Goal: Task Accomplishment & Management: Manage account settings

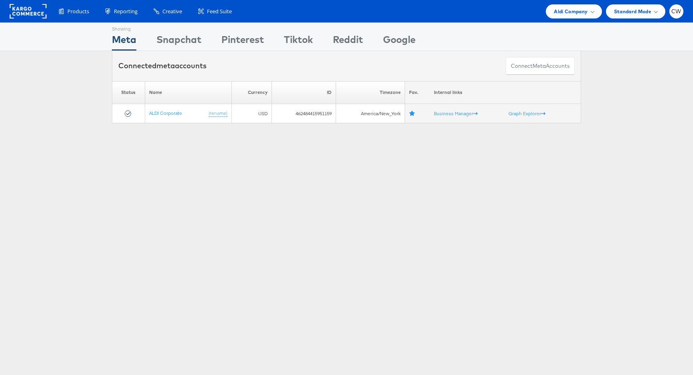
click at [566, 24] on div "Showing Meta Showing Snapchat Showing Pinterest Showing Tiktok Showing Reddit S…" at bounding box center [347, 37] width 470 height 28
click at [569, 14] on span "Aldi Company" at bounding box center [571, 11] width 34 height 8
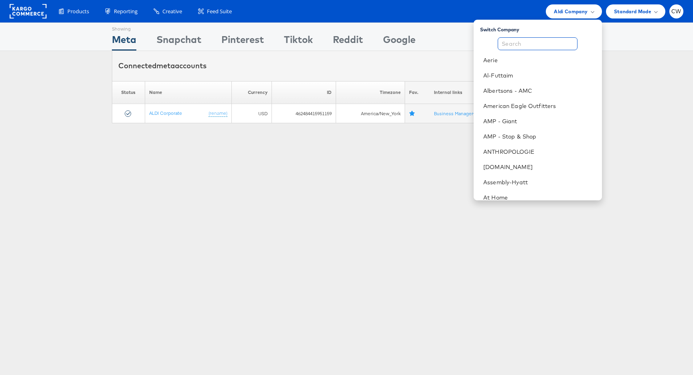
click at [552, 43] on input "text" at bounding box center [538, 43] width 80 height 13
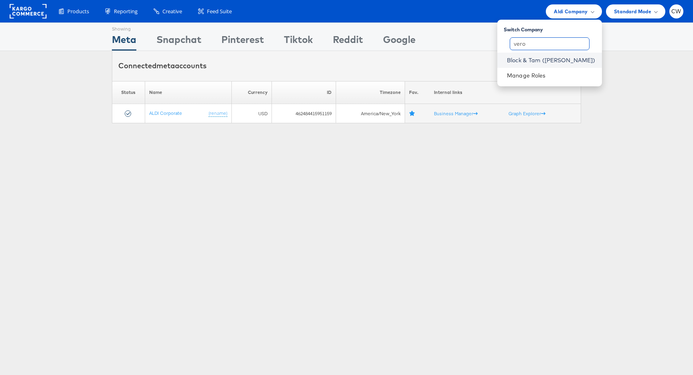
type input "vero"
click at [562, 57] on link "Block & Tam ([PERSON_NAME])" at bounding box center [551, 60] width 89 height 8
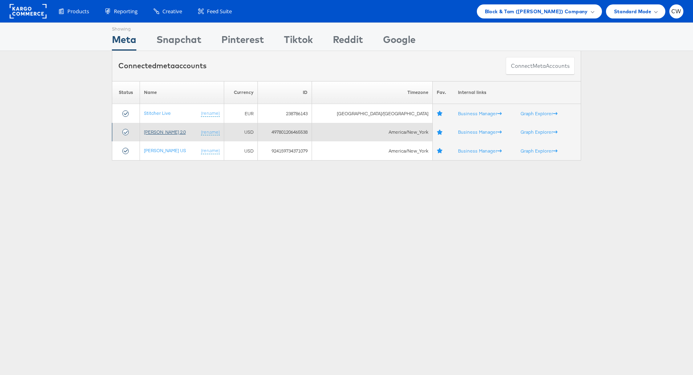
click at [169, 131] on link "[PERSON_NAME] 2.0" at bounding box center [165, 132] width 42 height 6
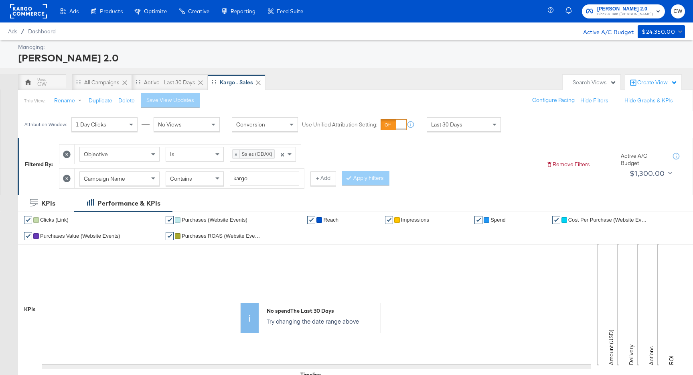
click at [476, 123] on div "Last 30 Days" at bounding box center [463, 125] width 73 height 14
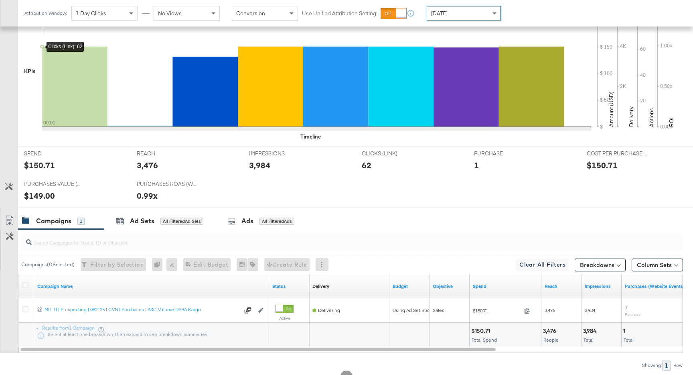
scroll to position [268, 0]
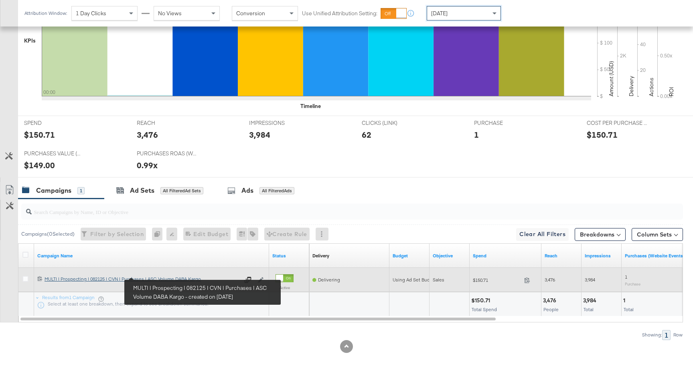
click at [155, 276] on div "MULTI | Prospecting | 082125 | CVN | Purchases | ASC Volume DABA Kargo MULTI | …" at bounding box center [142, 279] width 195 height 6
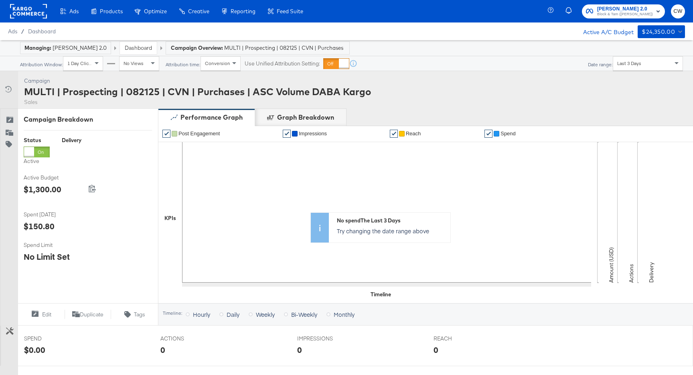
click at [643, 63] on div "Last 3 Days" at bounding box center [648, 64] width 69 height 14
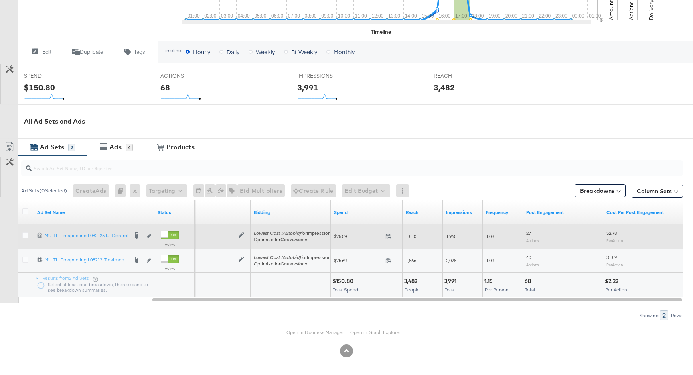
scroll to position [261, 0]
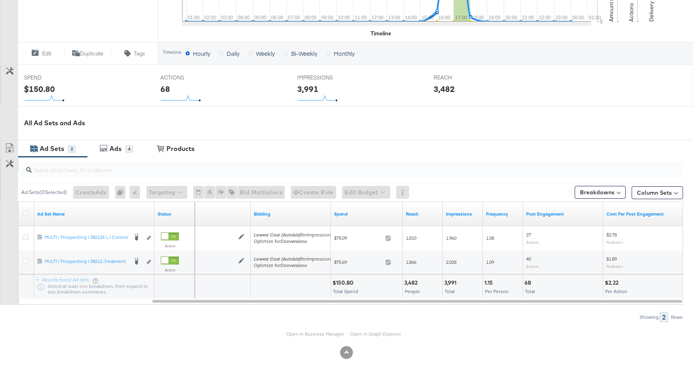
click at [5, 163] on button "Customize KPIs" at bounding box center [10, 164] width 18 height 12
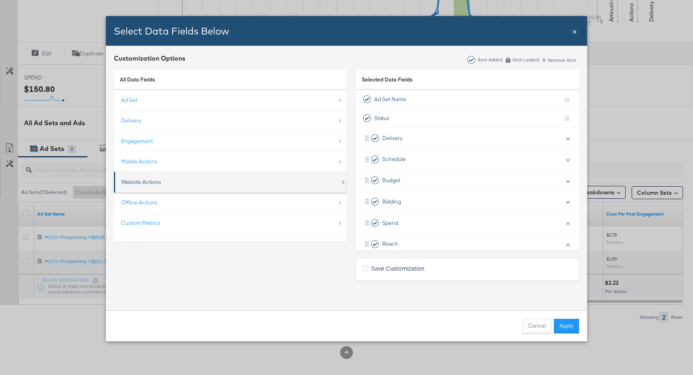
click at [167, 184] on div "Website Actions" at bounding box center [231, 182] width 220 height 16
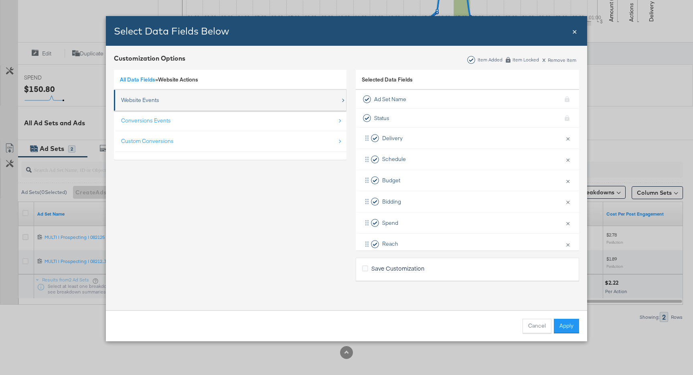
click at [155, 102] on div "Website Events" at bounding box center [140, 100] width 38 height 8
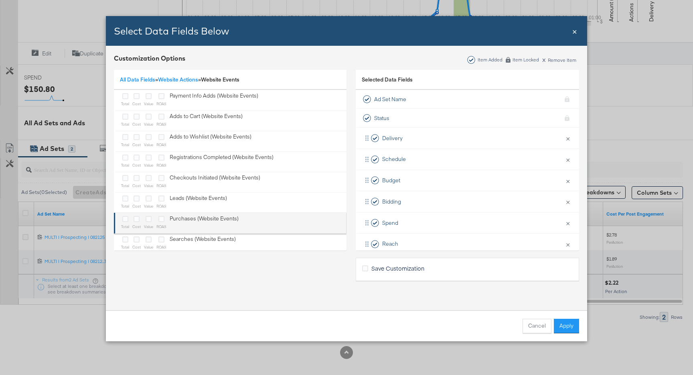
click at [166, 214] on li "total cost value ROAS Purchases (Website Events)" at bounding box center [230, 223] width 233 height 21
click at [156, 217] on div "total cost value ROAS Purchases (Website Events)" at bounding box center [180, 223] width 118 height 16
click at [148, 217] on icon "Bulk Add Locations Modal" at bounding box center [149, 219] width 6 height 6
click at [0, 0] on input "Bulk Add Locations Modal" at bounding box center [0, 0] width 0 height 0
click at [139, 218] on icon "Bulk Add Locations Modal" at bounding box center [137, 219] width 6 height 6
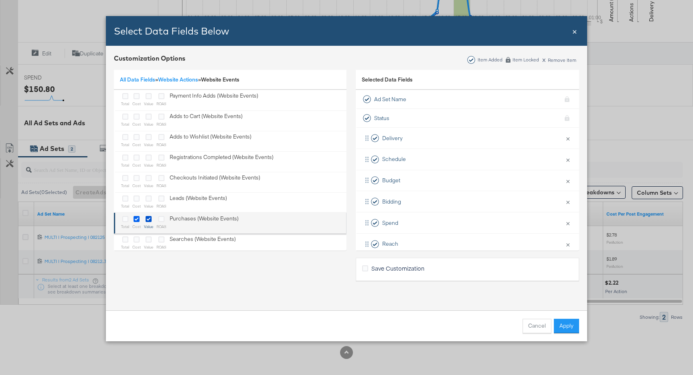
click at [0, 0] on input "Bulk Add Locations Modal" at bounding box center [0, 0] width 0 height 0
click at [119, 219] on li "total cost value ROAS Purchases (Website Events)" at bounding box center [230, 223] width 233 height 21
click at [125, 219] on icon "Bulk Add Locations Modal" at bounding box center [125, 219] width 6 height 6
click at [0, 0] on input "Bulk Add Locations Modal" at bounding box center [0, 0] width 0 height 0
click at [157, 218] on div "Bulk Add Locations Modal" at bounding box center [162, 219] width 10 height 9
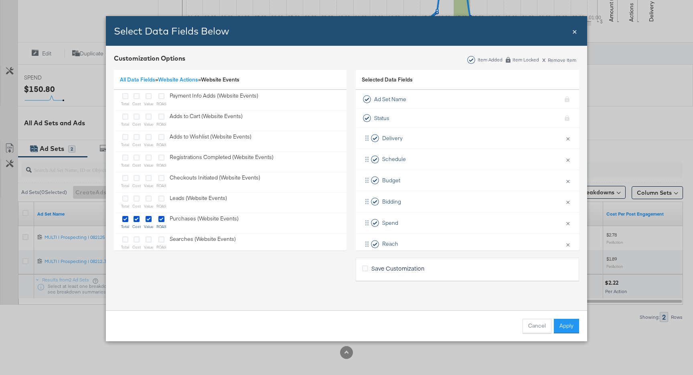
click at [144, 83] on div "All Data Fields » Website Actions » Website Events" at bounding box center [180, 80] width 120 height 8
click at [146, 79] on link "All Data Fields" at bounding box center [137, 79] width 35 height 7
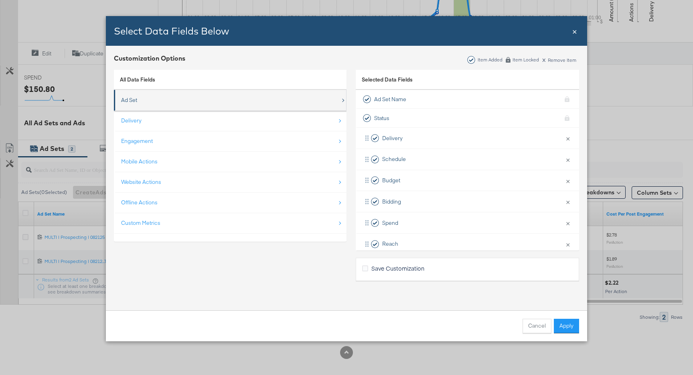
click at [145, 106] on div "Ad Set" at bounding box center [231, 100] width 220 height 16
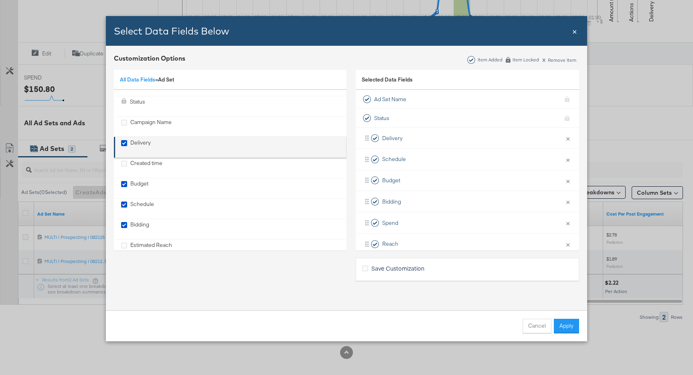
scroll to position [94, 0]
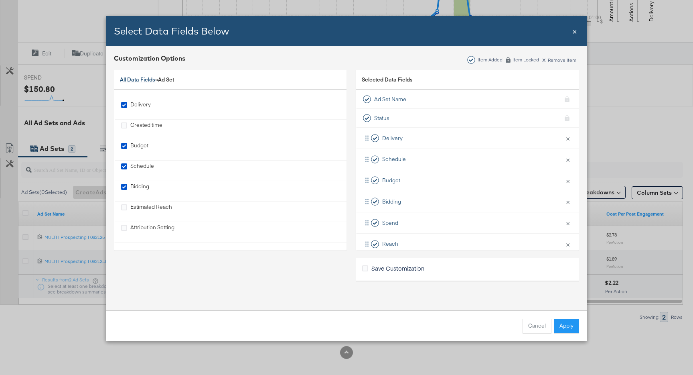
click at [139, 83] on link "All Data Fields" at bounding box center [137, 79] width 35 height 7
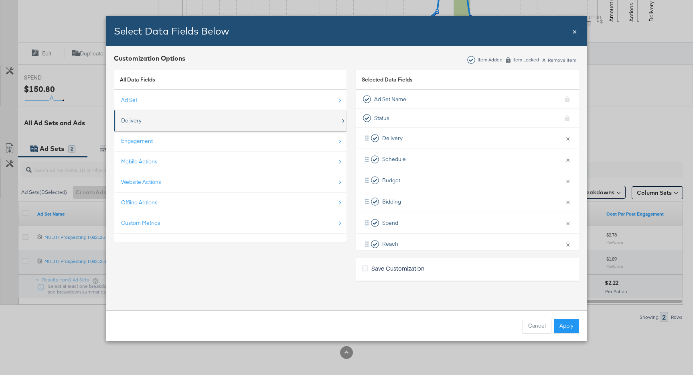
click at [141, 114] on div "Delivery" at bounding box center [231, 120] width 220 height 16
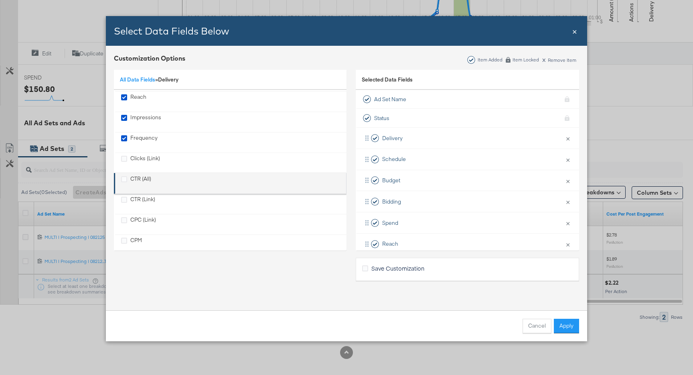
scroll to position [22, 0]
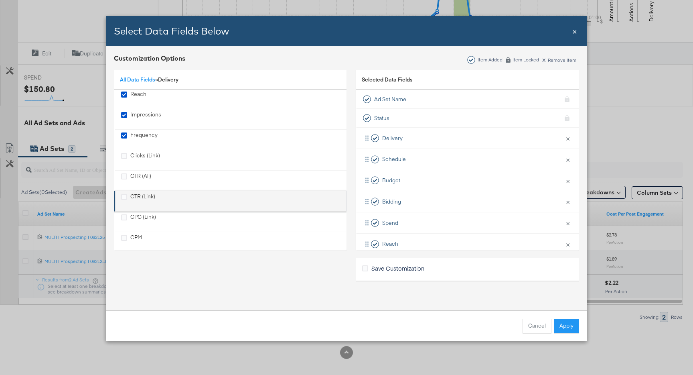
click at [147, 203] on div "CTR (Link)" at bounding box center [142, 201] width 25 height 16
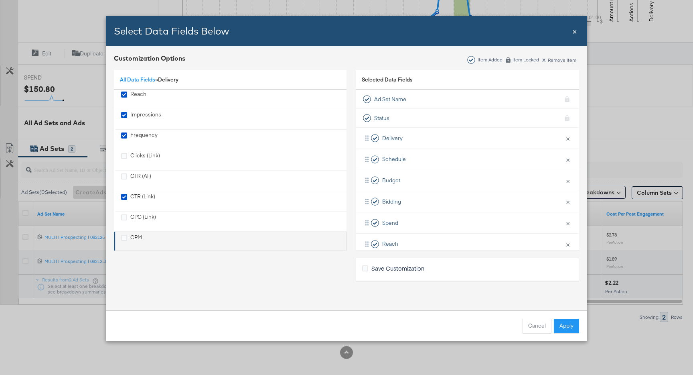
click at [141, 240] on div "CPM" at bounding box center [136, 242] width 12 height 16
click at [562, 322] on button "Apply" at bounding box center [566, 326] width 25 height 14
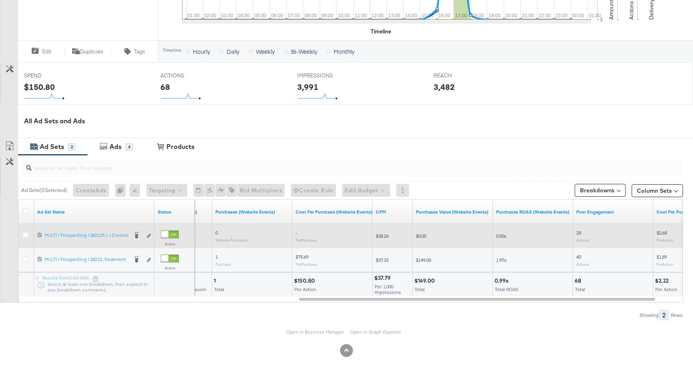
scroll to position [261, 0]
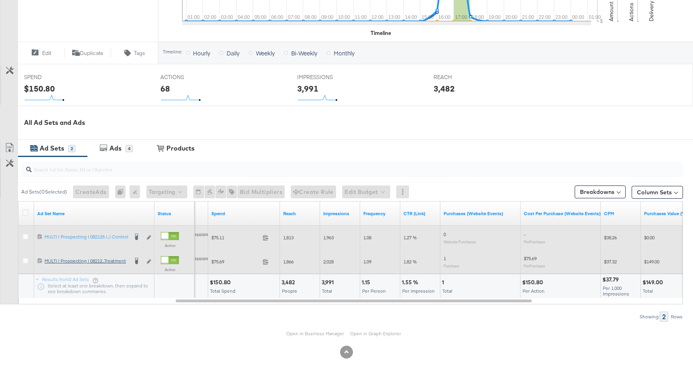
click at [114, 261] on div "MULTI | Prospecting | 082125 | CVN | Purchases | ASC Volume DABA Kargo | Treatm…" at bounding box center [86, 261] width 83 height 6
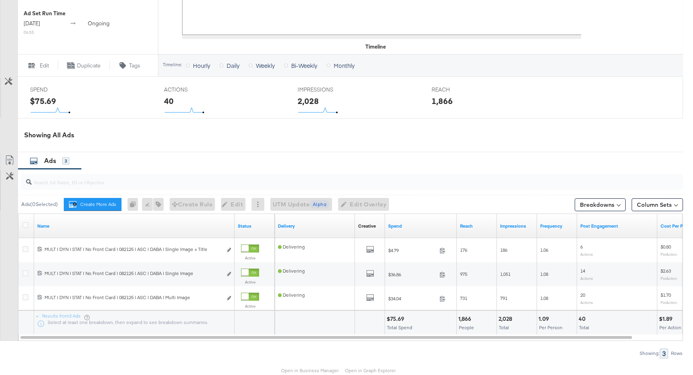
scroll to position [325, 0]
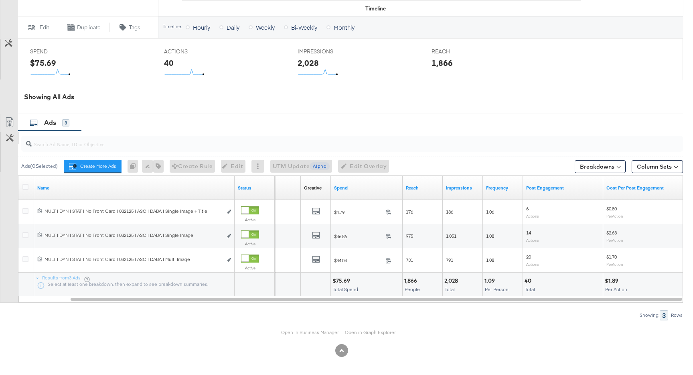
click at [10, 139] on icon at bounding box center [10, 138] width 8 height 8
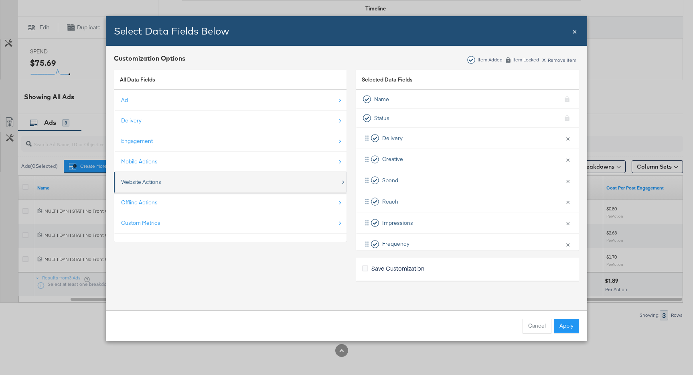
click at [163, 179] on div "Website Actions" at bounding box center [231, 182] width 220 height 16
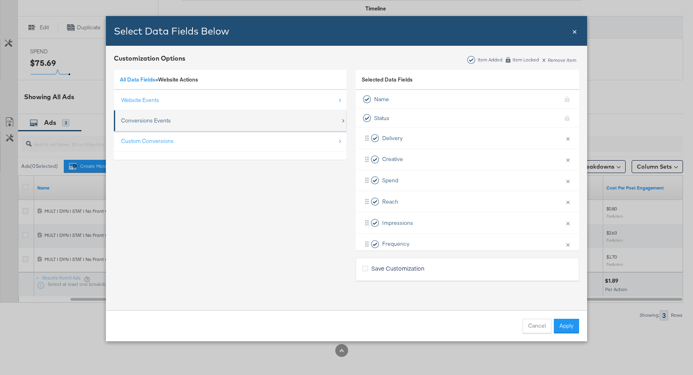
click at [147, 119] on div "Conversions Events" at bounding box center [146, 121] width 50 height 8
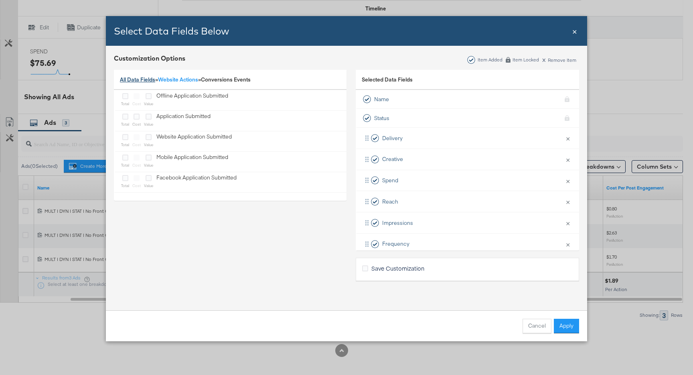
click at [130, 79] on link "All Data Fields" at bounding box center [137, 79] width 35 height 7
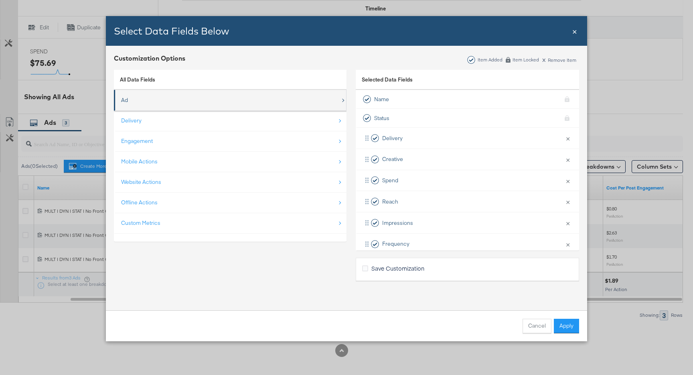
click at [147, 102] on div "Ad" at bounding box center [231, 100] width 220 height 16
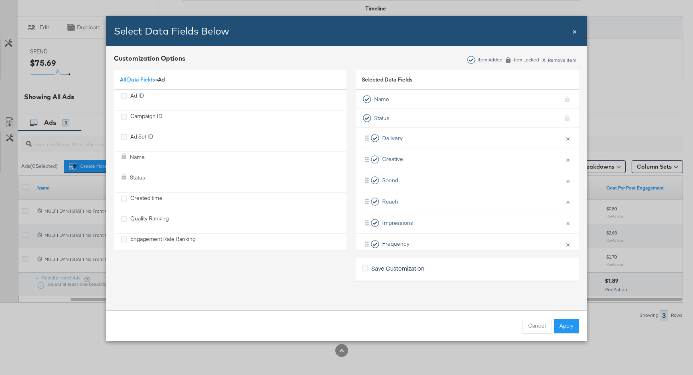
click at [144, 75] on div "All Data Fields » Ad" at bounding box center [230, 80] width 233 height 20
click at [143, 80] on link "All Data Fields" at bounding box center [137, 79] width 35 height 7
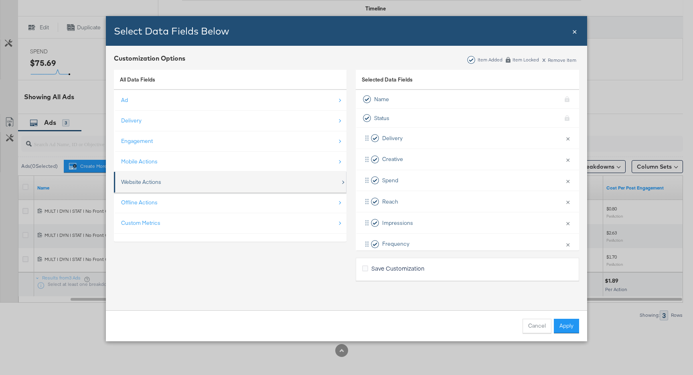
click at [151, 182] on div "Website Actions" at bounding box center [141, 182] width 40 height 8
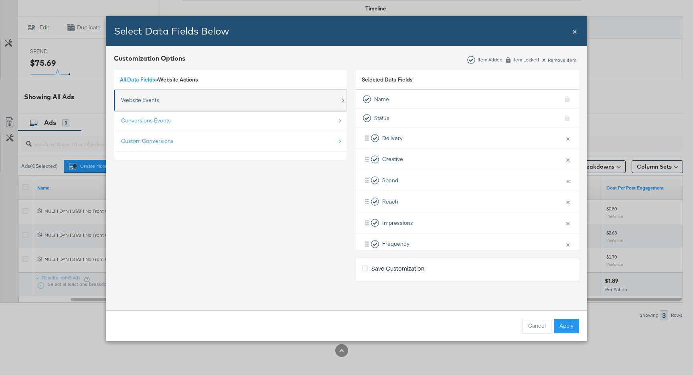
click at [151, 100] on div "Website Events" at bounding box center [140, 100] width 38 height 8
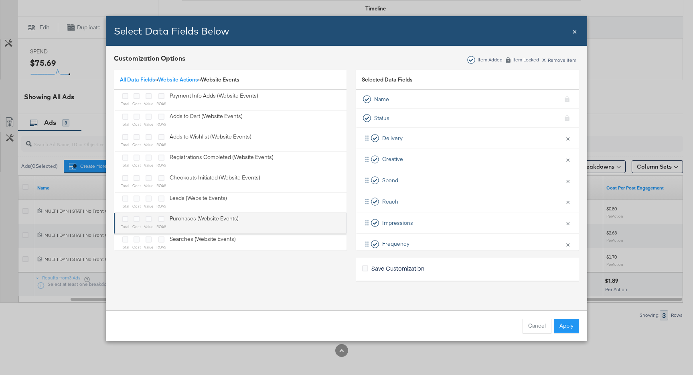
click at [162, 213] on li "total cost value ROAS Purchases (Website Events)" at bounding box center [230, 223] width 233 height 21
click at [147, 221] on icon "Bulk Add Locations Modal" at bounding box center [149, 219] width 6 height 6
click at [0, 0] on input "Bulk Add Locations Modal" at bounding box center [0, 0] width 0 height 0
click at [165, 220] on div "Bulk Add Locations Modal" at bounding box center [162, 219] width 10 height 9
click at [137, 220] on icon "Bulk Add Locations Modal" at bounding box center [137, 219] width 6 height 6
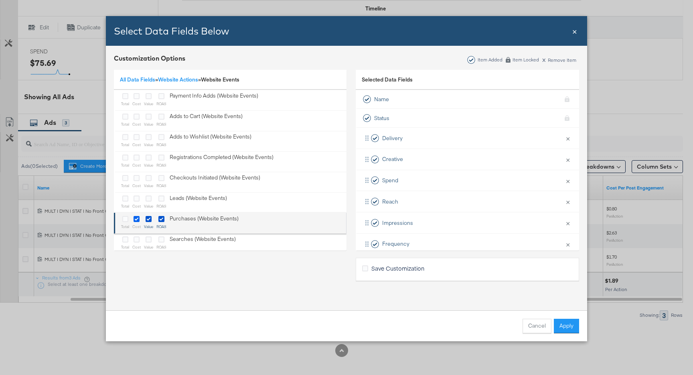
click at [0, 0] on input "Bulk Add Locations Modal" at bounding box center [0, 0] width 0 height 0
click at [129, 220] on div "Bulk Add Locations Modal" at bounding box center [125, 219] width 8 height 9
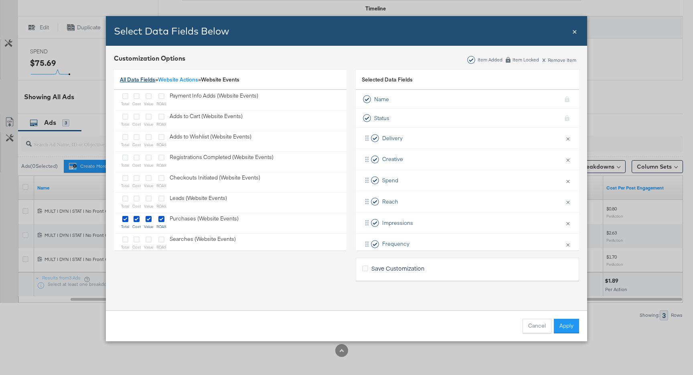
click at [142, 79] on link "All Data Fields" at bounding box center [137, 79] width 35 height 7
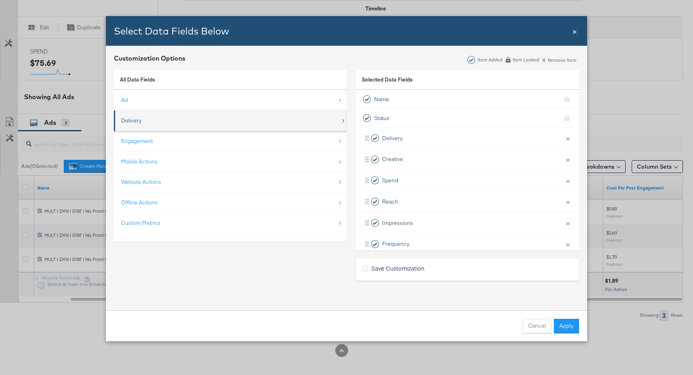
click at [152, 120] on div "Delivery" at bounding box center [231, 120] width 220 height 16
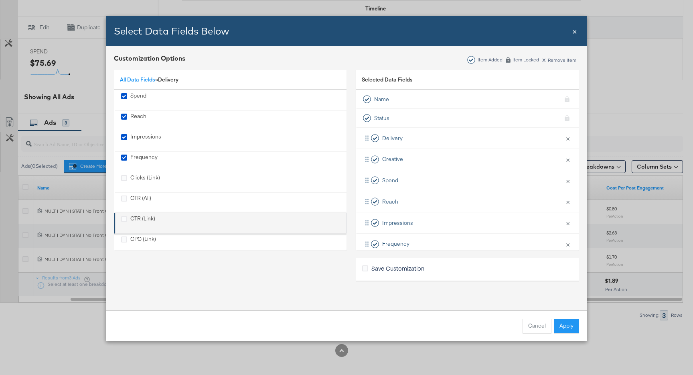
click at [136, 215] on div "CTR (Link)" at bounding box center [142, 223] width 25 height 16
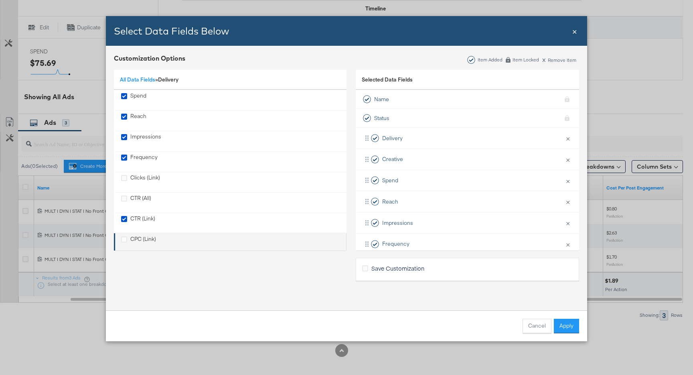
click at [139, 237] on div "CPC (Link)" at bounding box center [143, 243] width 26 height 16
click at [143, 83] on div "All Data Fields » Delivery" at bounding box center [230, 80] width 233 height 20
click at [145, 79] on link "All Data Fields" at bounding box center [137, 79] width 35 height 7
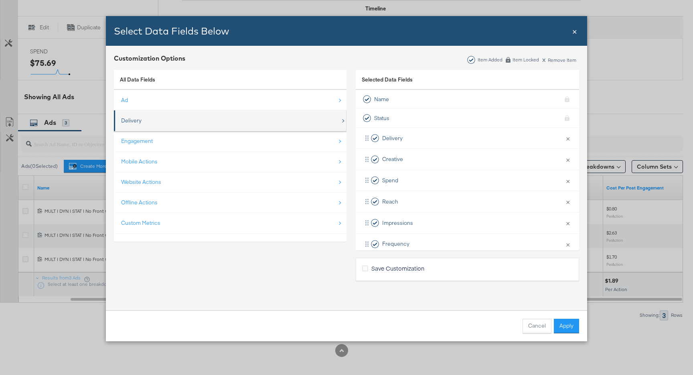
click at [139, 125] on div "Delivery" at bounding box center [231, 120] width 220 height 16
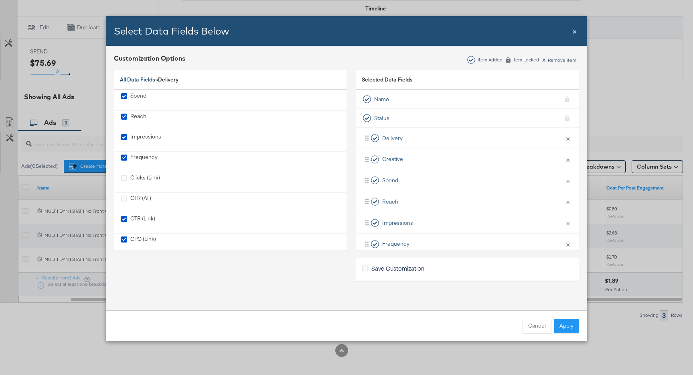
click at [140, 81] on link "All Data Fields" at bounding box center [137, 79] width 35 height 7
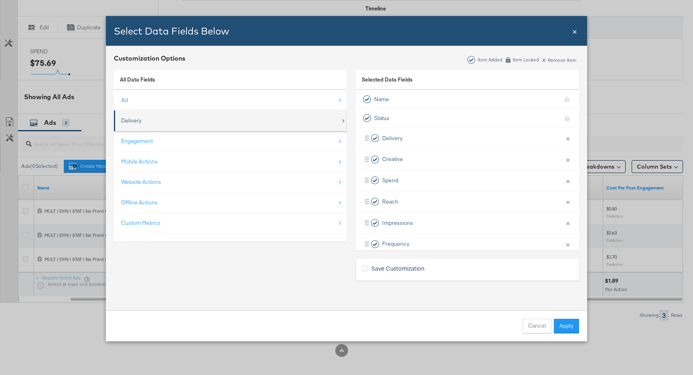
click at [146, 116] on div "Delivery" at bounding box center [231, 120] width 220 height 16
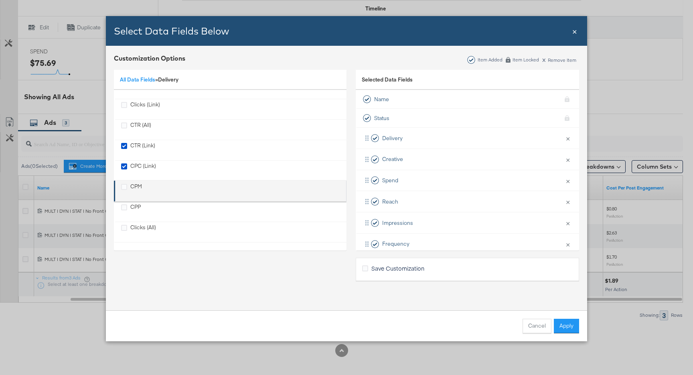
click at [143, 187] on div "CPM" at bounding box center [231, 191] width 220 height 16
click at [147, 185] on div "CPM" at bounding box center [231, 191] width 220 height 16
click at [136, 185] on div "CPM" at bounding box center [136, 191] width 12 height 16
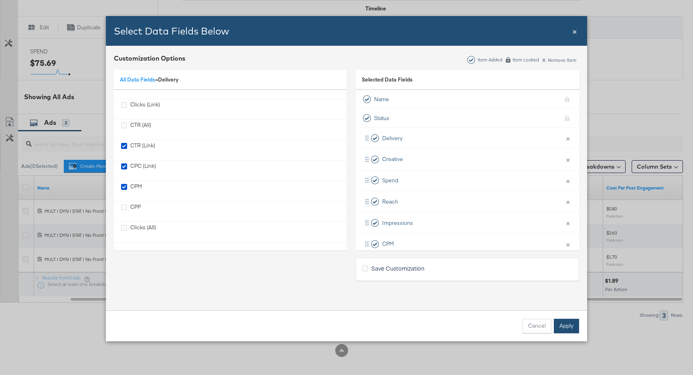
click at [565, 323] on button "Apply" at bounding box center [566, 326] width 25 height 14
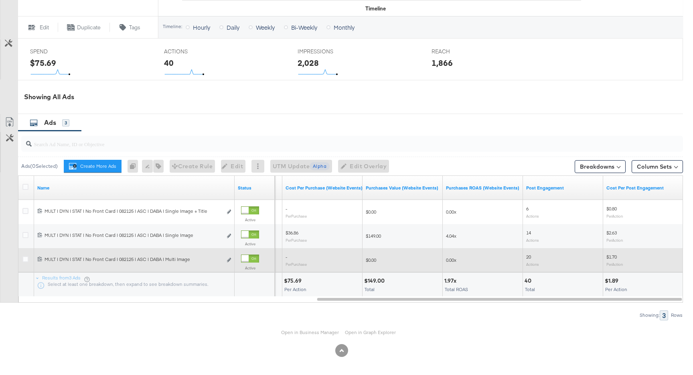
scroll to position [293, 0]
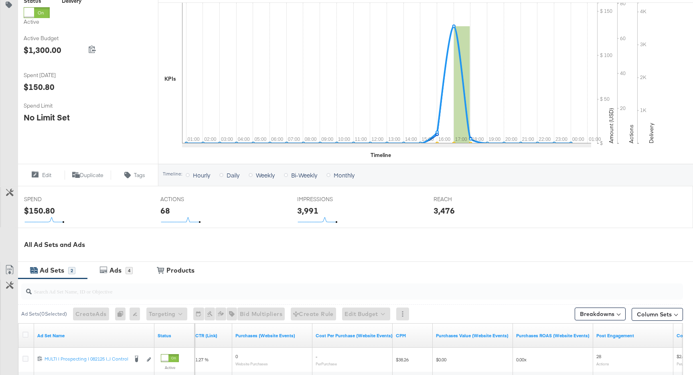
scroll to position [138, 0]
